Goal: Information Seeking & Learning: Learn about a topic

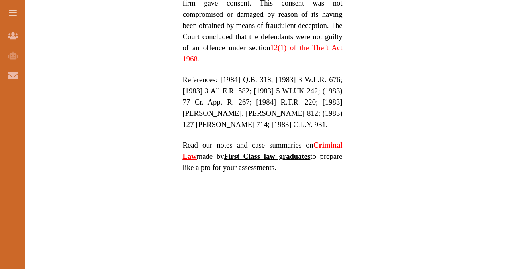
scroll to position [600, 0]
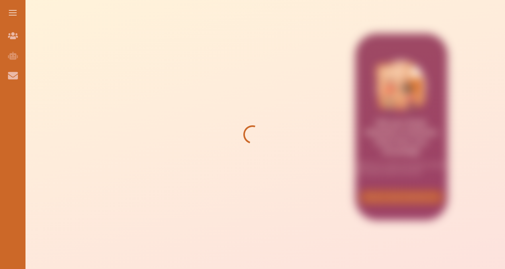
scroll to position [110, 0]
